Goal: Navigation & Orientation: Find specific page/section

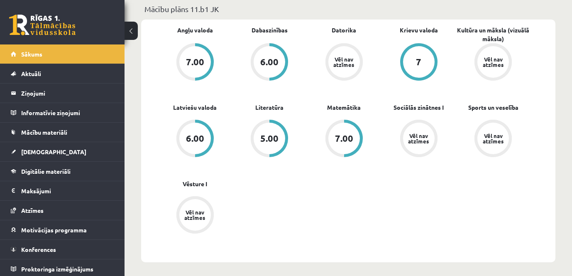
scroll to position [374, 0]
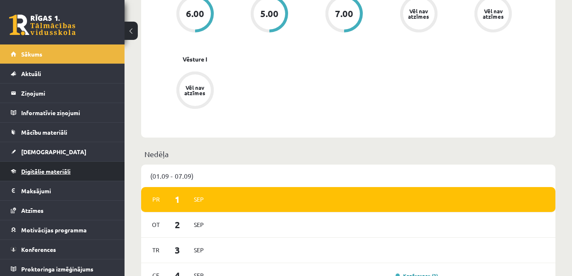
click at [61, 173] on span "Digitālie materiāli" at bounding box center [45, 170] width 49 height 7
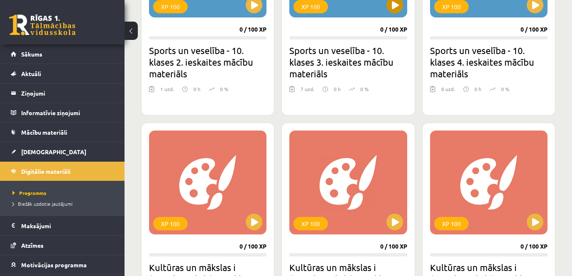
scroll to position [540, 0]
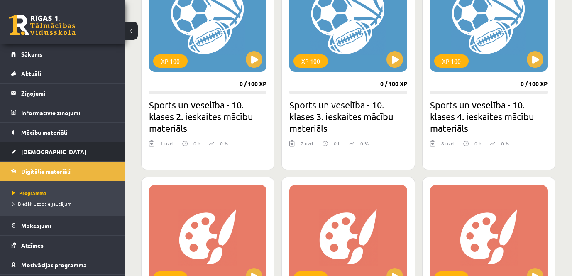
click at [42, 153] on span "[DEMOGRAPHIC_DATA]" at bounding box center [53, 151] width 65 height 7
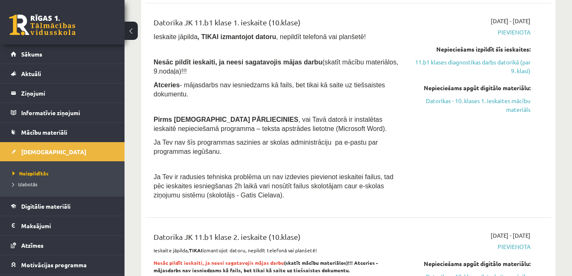
scroll to position [831, 0]
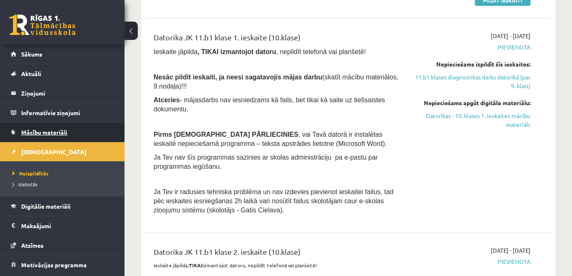
click at [35, 130] on span "Mācību materiāli" at bounding box center [44, 131] width 46 height 7
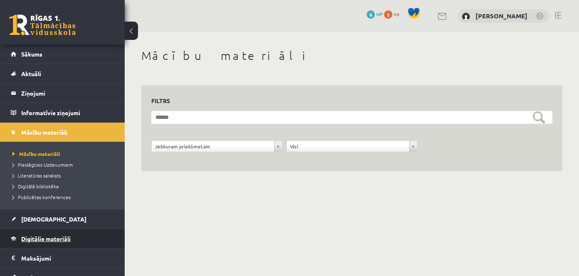
click at [38, 232] on link "Digitālie materiāli" at bounding box center [62, 238] width 103 height 19
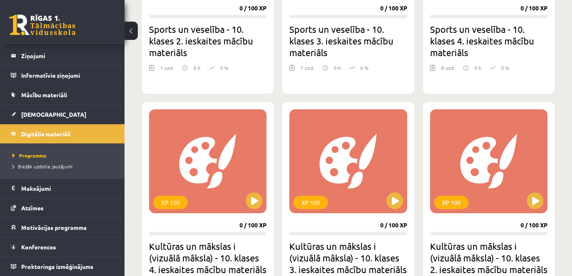
scroll to position [491, 0]
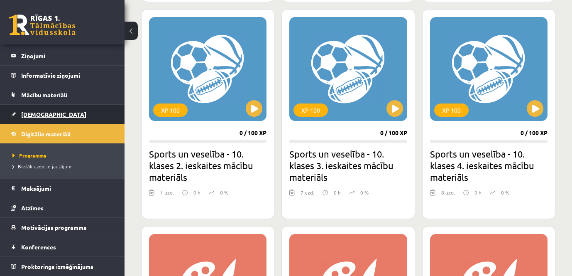
click at [49, 114] on link "[DEMOGRAPHIC_DATA]" at bounding box center [62, 114] width 103 height 19
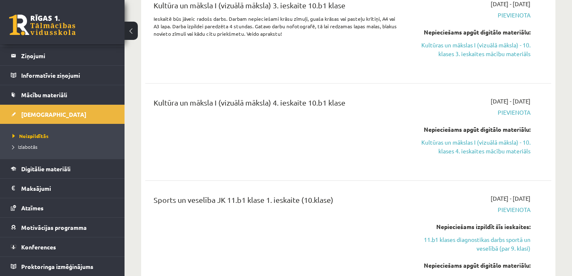
scroll to position [1828, 0]
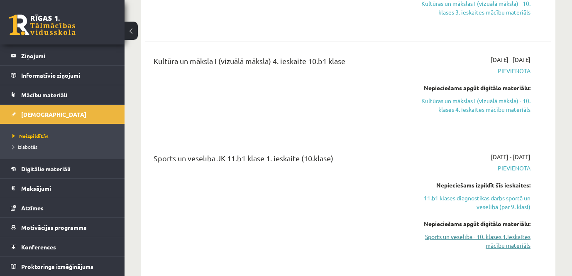
click at [494, 232] on link "Sports un veselība - 10. klases 1.ieskaites mācību materiāls" at bounding box center [472, 240] width 118 height 17
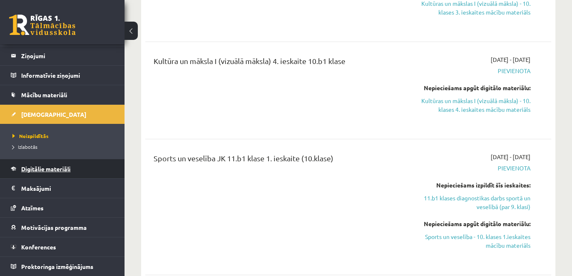
click at [46, 172] on link "Digitālie materiāli" at bounding box center [62, 168] width 103 height 19
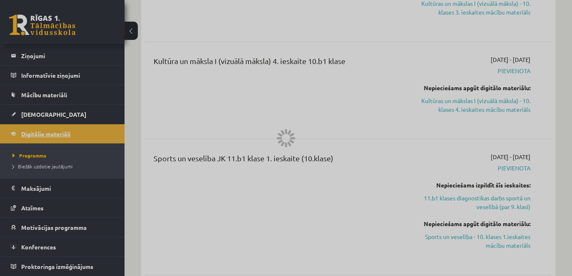
scroll to position [1571, 0]
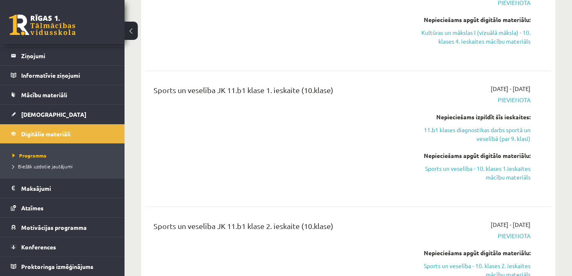
scroll to position [1911, 0]
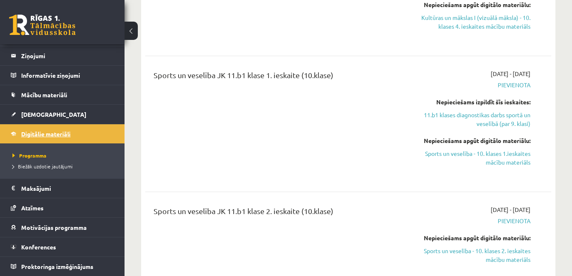
click at [46, 135] on span "Digitālie materiāli" at bounding box center [45, 133] width 49 height 7
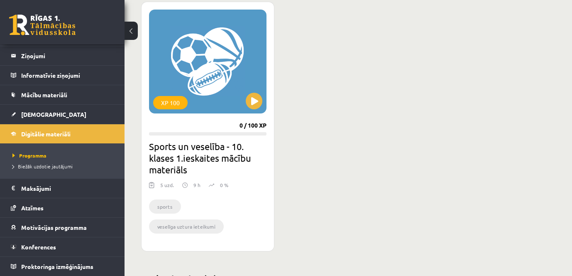
scroll to position [1529, 0]
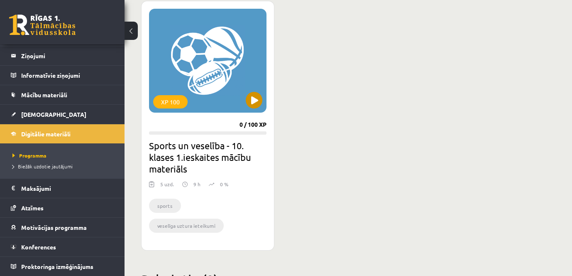
click at [224, 113] on div "XP 100" at bounding box center [208, 61] width 118 height 104
